Goal: Task Accomplishment & Management: Use online tool/utility

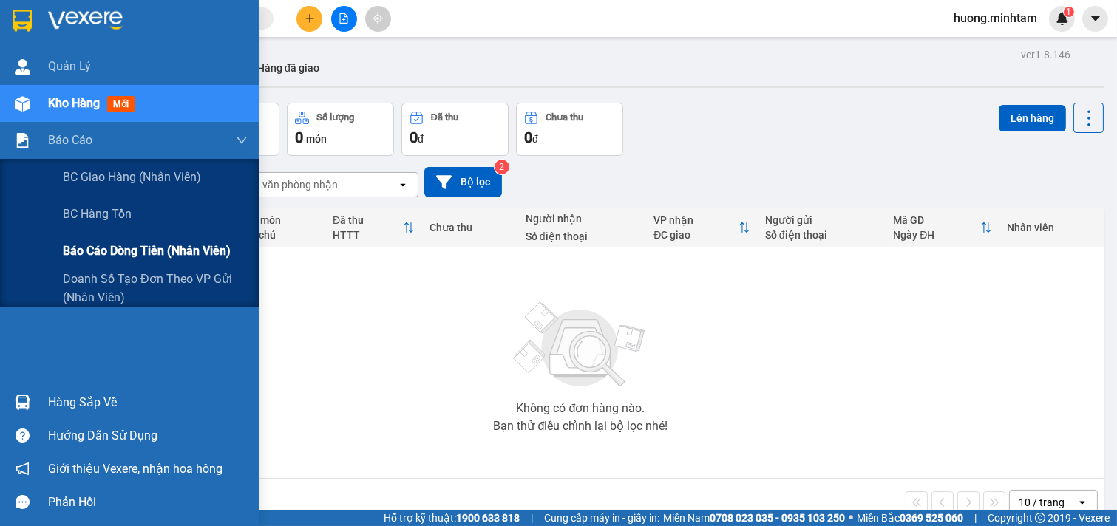
click at [175, 244] on span "Báo cáo dòng tiền (nhân viên)" at bounding box center [147, 251] width 168 height 18
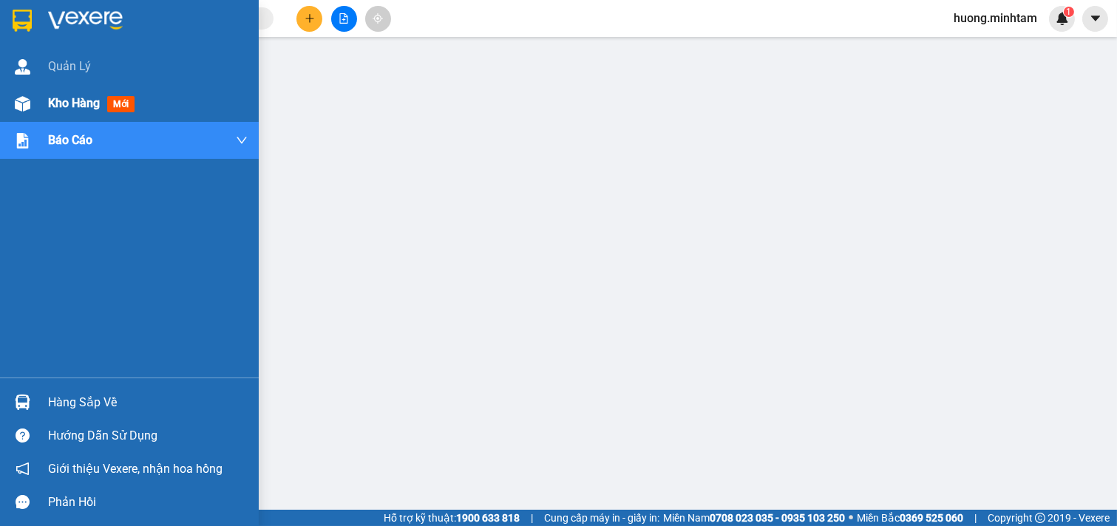
click at [65, 96] on span "Kho hàng" at bounding box center [74, 103] width 52 height 14
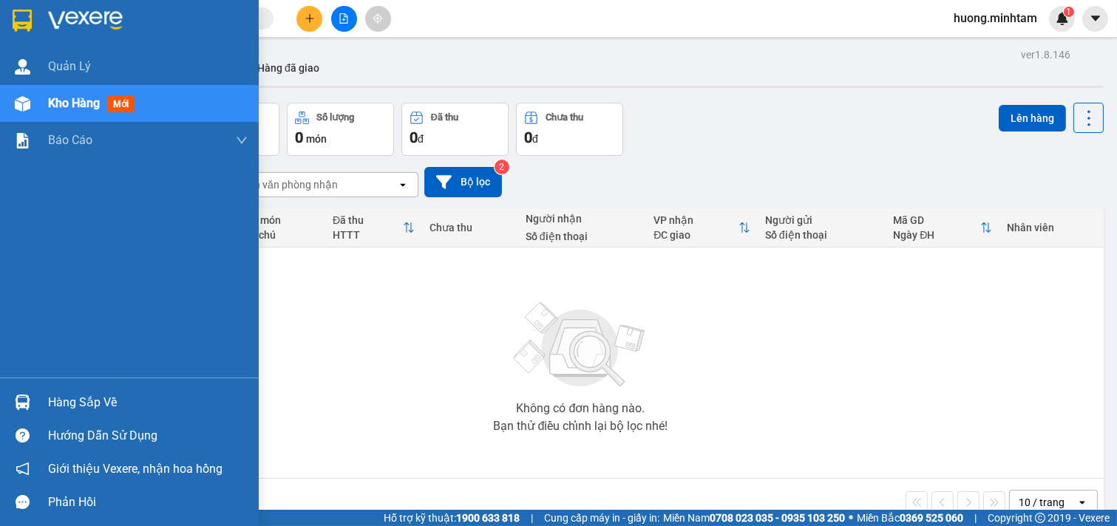
click at [81, 396] on div "Hàng sắp về" at bounding box center [148, 403] width 200 height 22
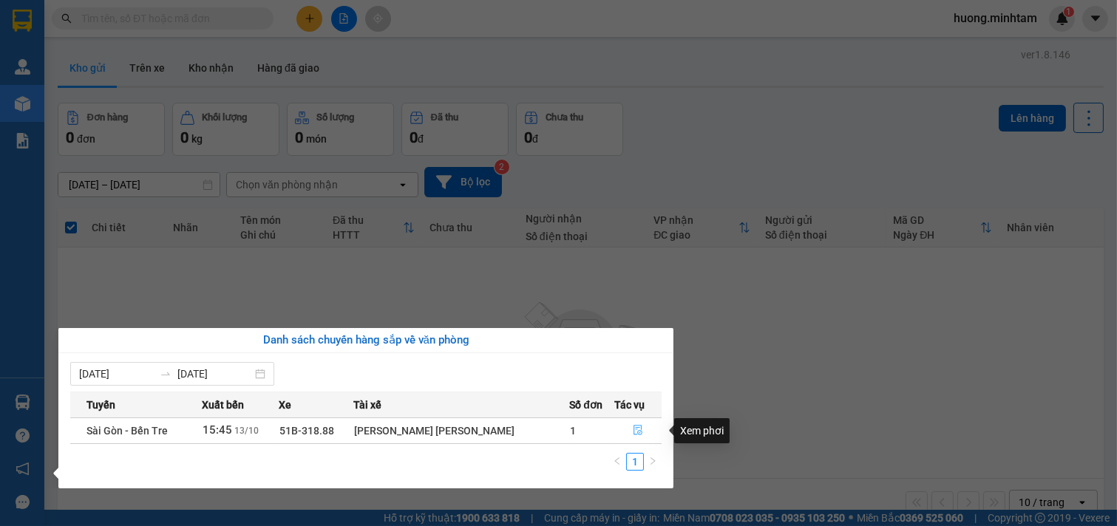
click at [634, 430] on icon "file-done" at bounding box center [638, 430] width 9 height 10
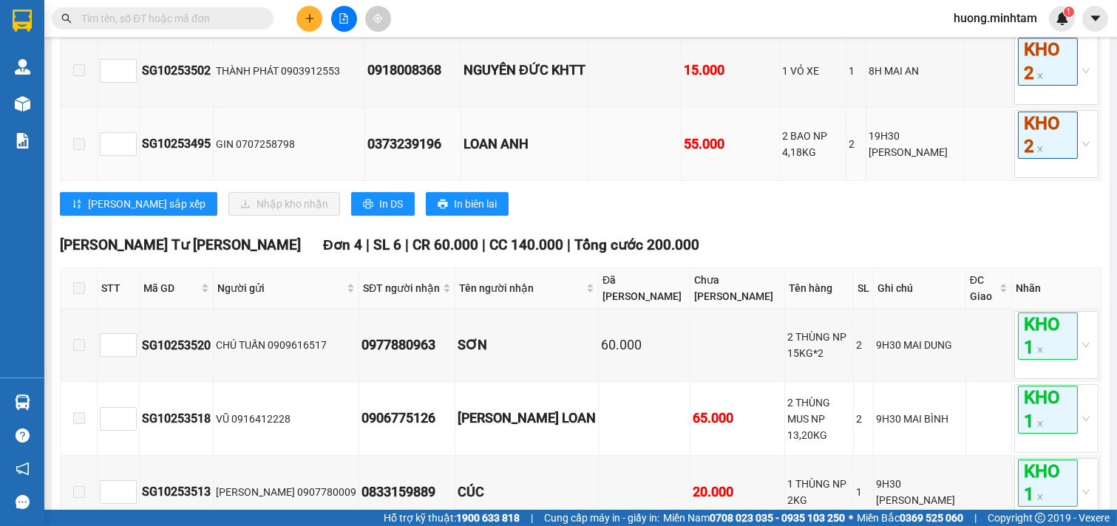
scroll to position [878, 0]
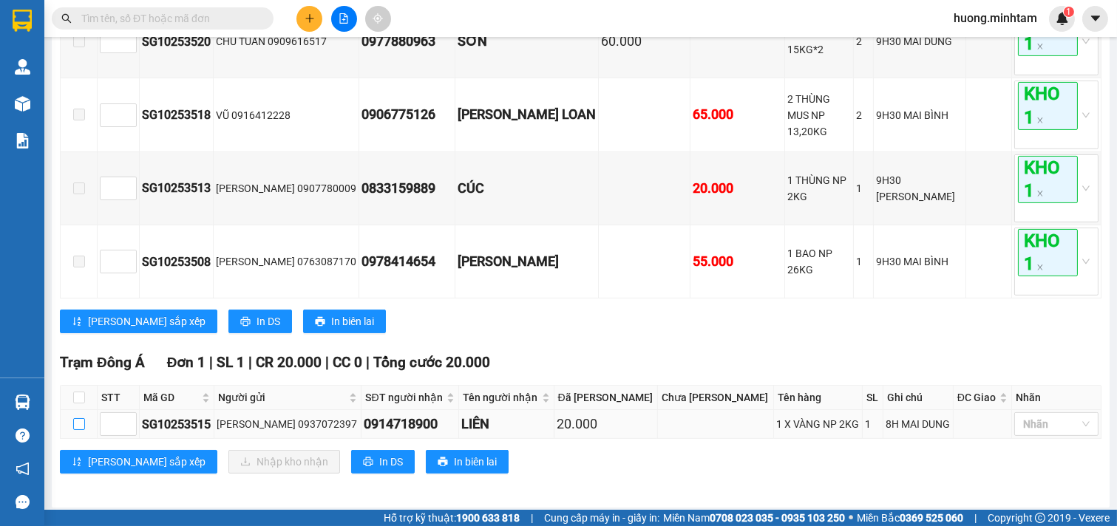
click at [81, 419] on input "checkbox" at bounding box center [79, 425] width 12 height 12
checkbox input "true"
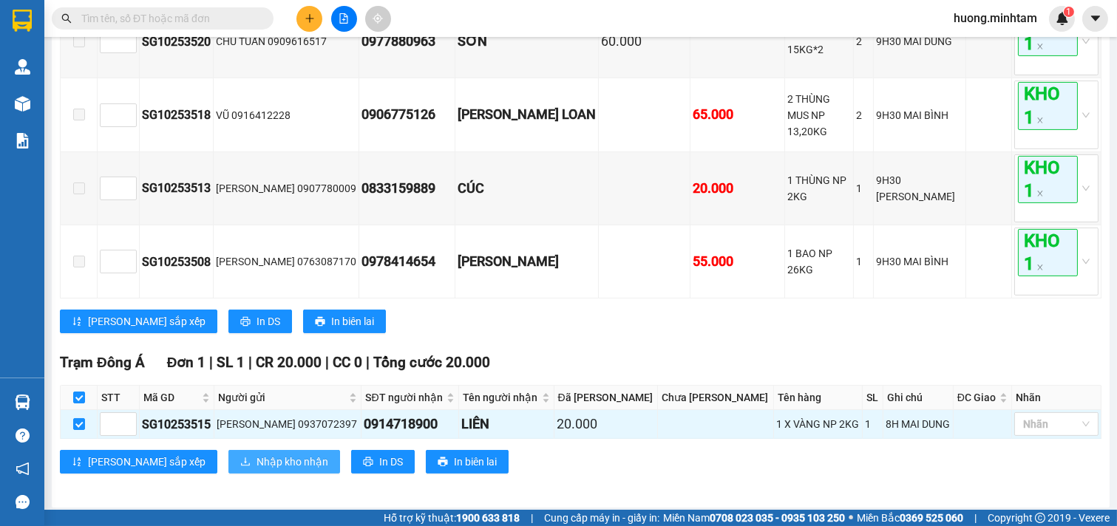
click at [257, 454] on span "Nhập kho nhận" at bounding box center [293, 462] width 72 height 16
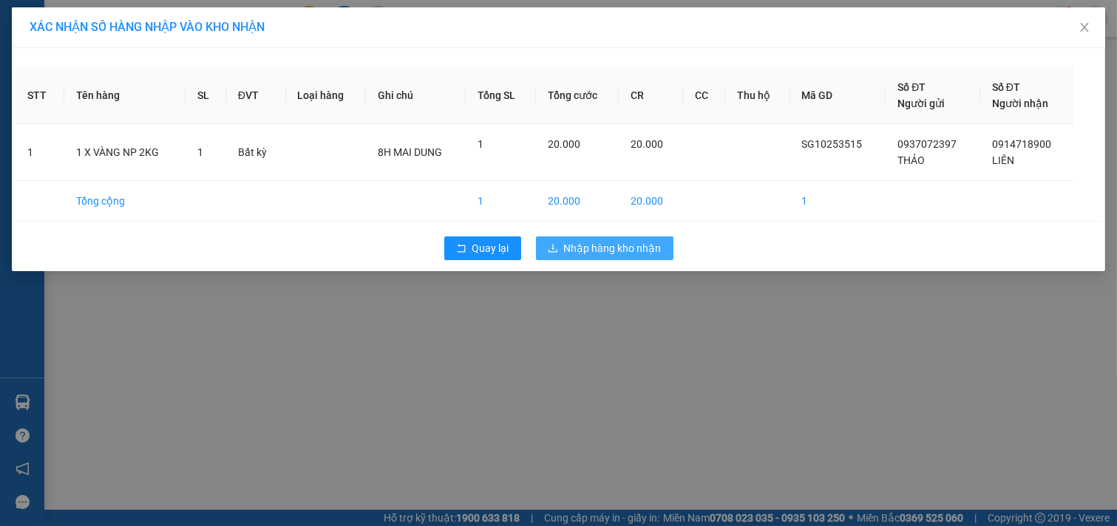
click at [623, 248] on span "Nhập hàng kho nhận" at bounding box center [613, 248] width 98 height 16
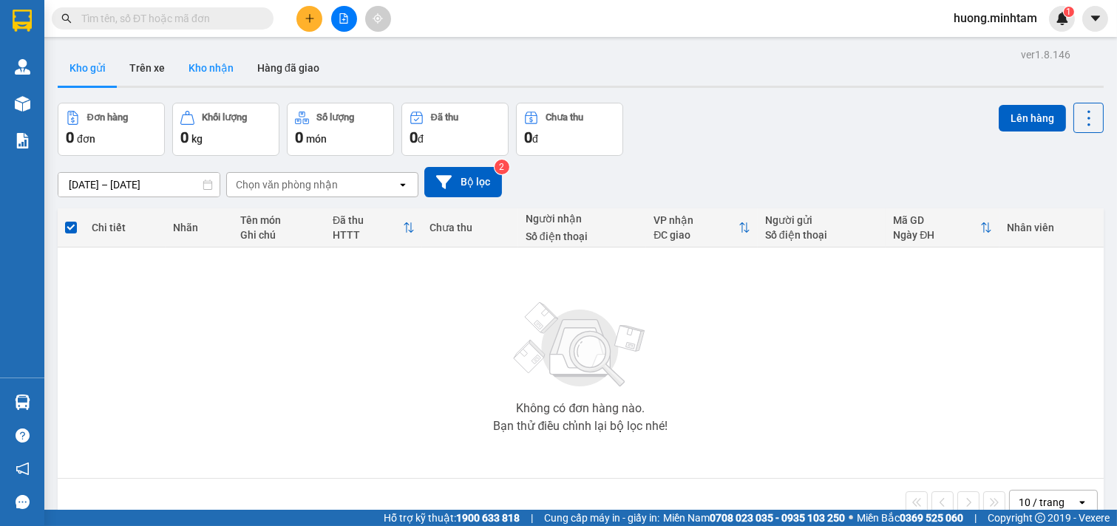
click at [211, 70] on button "Kho nhận" at bounding box center [211, 67] width 69 height 35
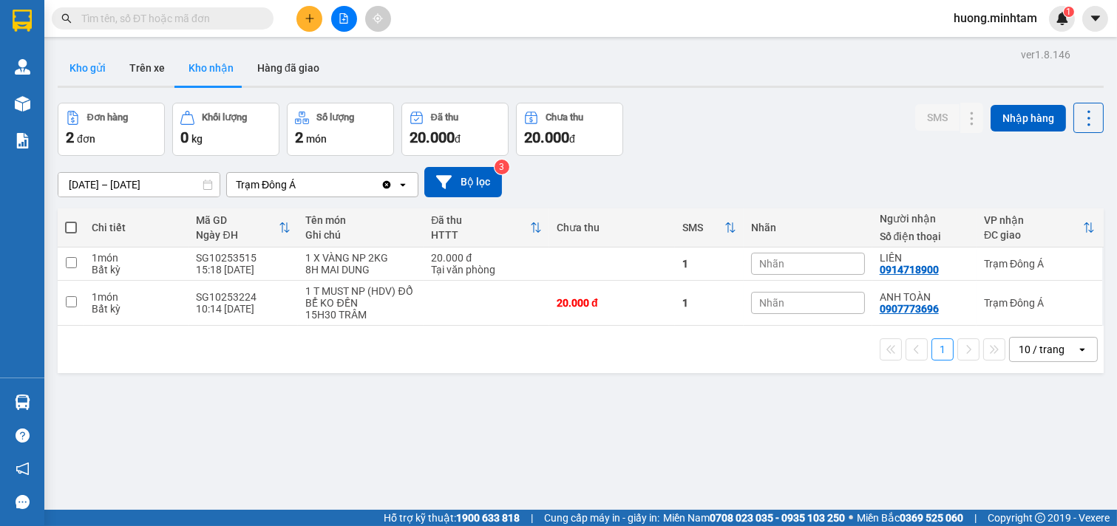
click at [87, 77] on button "Kho gửi" at bounding box center [88, 67] width 60 height 35
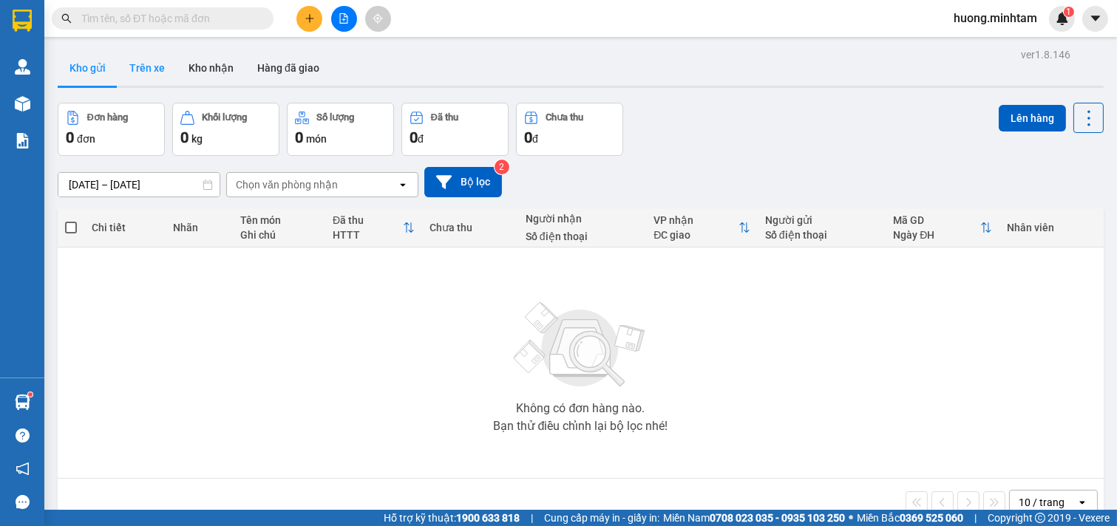
click at [136, 62] on button "Trên xe" at bounding box center [147, 67] width 59 height 35
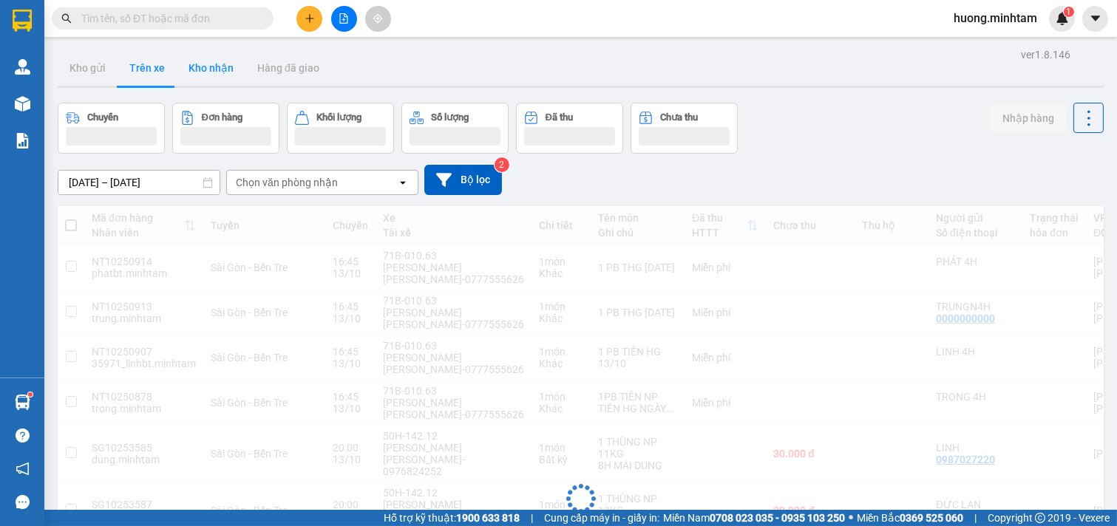
click at [211, 71] on button "Kho nhận" at bounding box center [211, 67] width 69 height 35
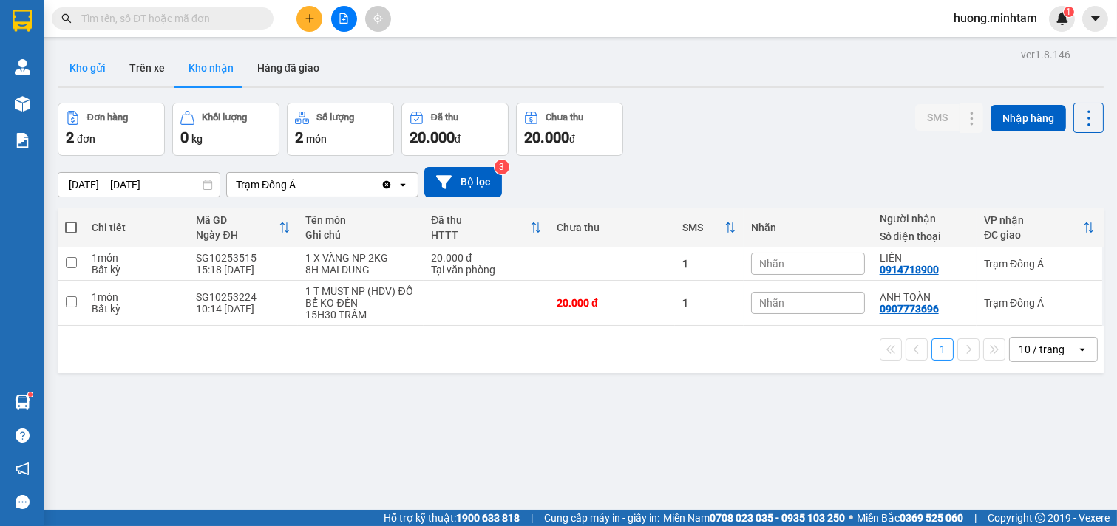
click at [79, 67] on button "Kho gửi" at bounding box center [88, 67] width 60 height 35
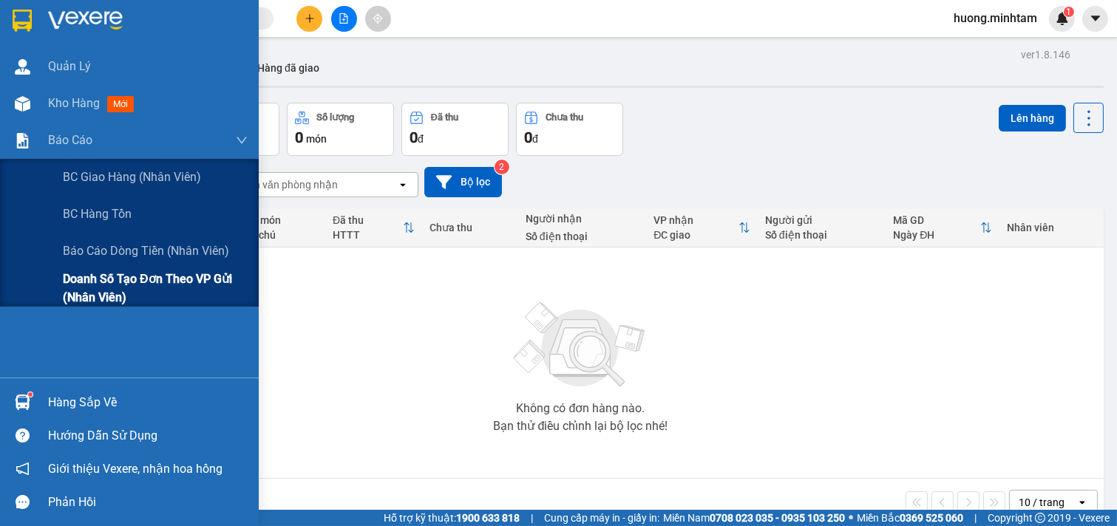
click at [138, 272] on span "Doanh số tạo đơn theo VP gửi (nhân viên)" at bounding box center [155, 288] width 185 height 37
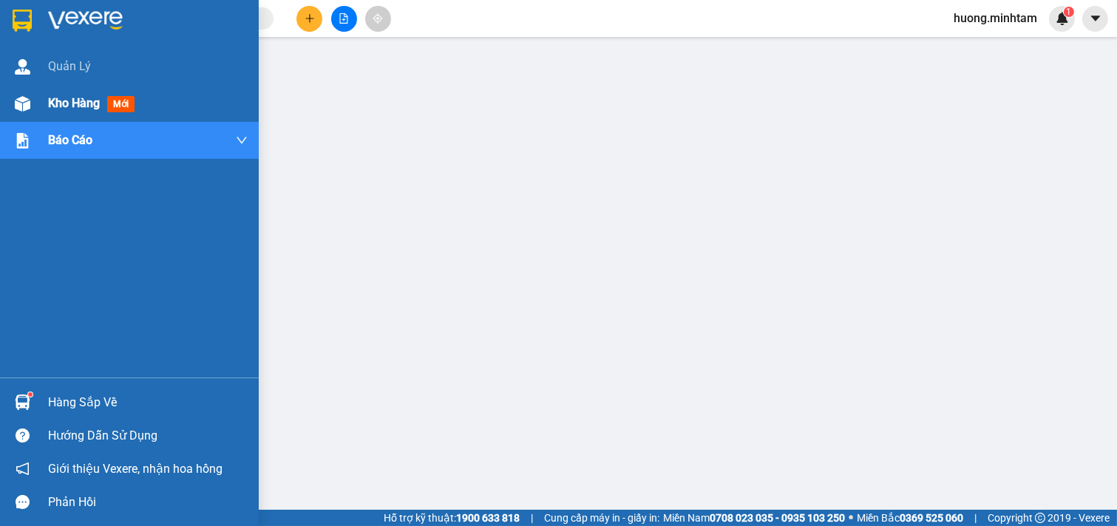
click at [57, 100] on span "Kho hàng" at bounding box center [74, 103] width 52 height 14
